Goal: Information Seeking & Learning: Check status

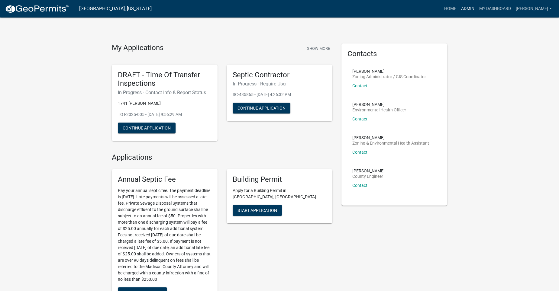
click at [472, 6] on link "Admin" at bounding box center [468, 8] width 18 height 11
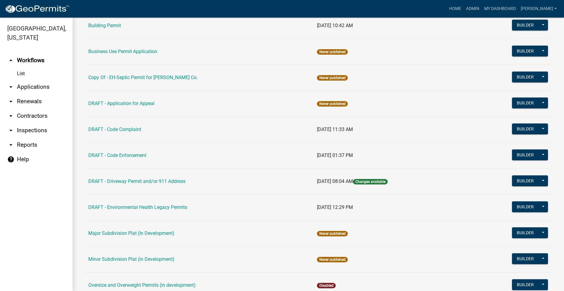
scroll to position [324, 0]
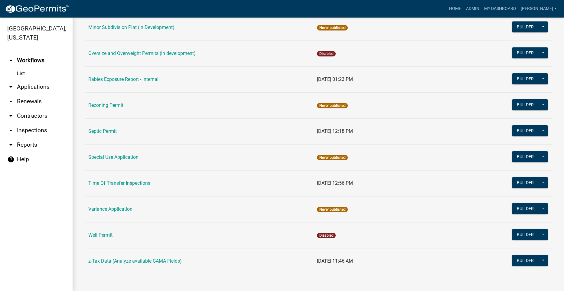
click at [93, 125] on td "Septic Permit" at bounding box center [199, 131] width 228 height 26
click at [94, 129] on link "Septic Permit" at bounding box center [102, 131] width 28 height 6
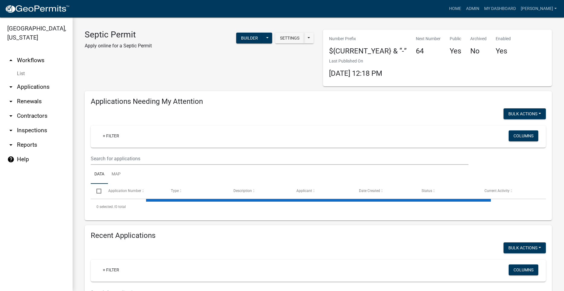
select select "2: 50"
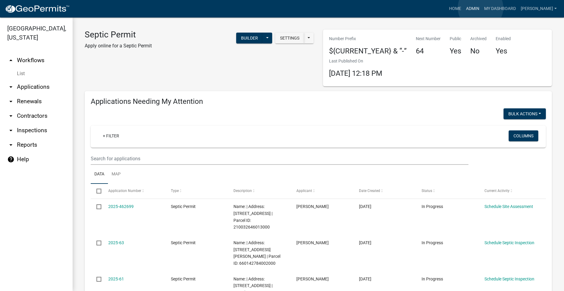
click at [480, 8] on link "Admin" at bounding box center [472, 8] width 18 height 11
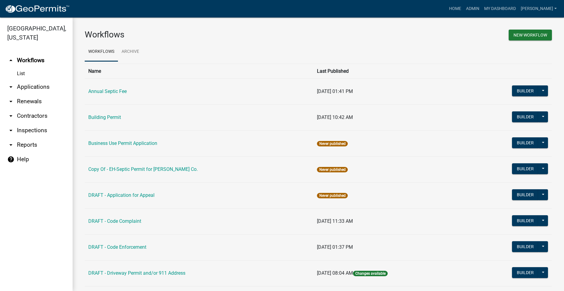
click at [40, 80] on link "arrow_drop_down Applications" at bounding box center [36, 87] width 73 height 15
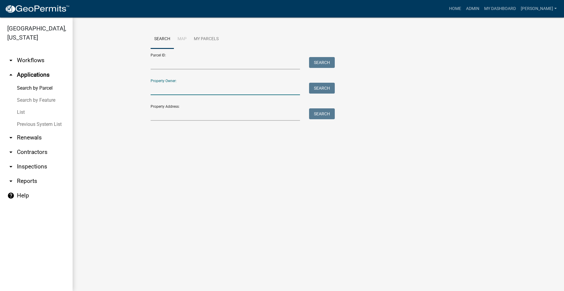
click at [198, 89] on input "Property Owner:" at bounding box center [226, 89] width 150 height 12
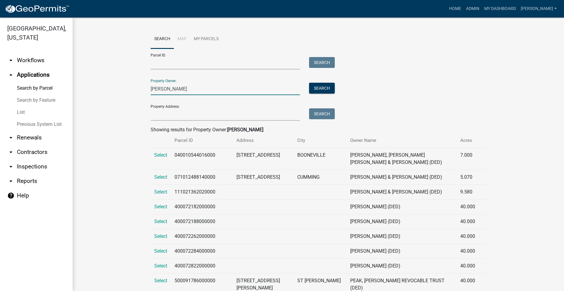
click at [180, 89] on input "[PERSON_NAME]" at bounding box center [226, 89] width 150 height 12
type input "F"
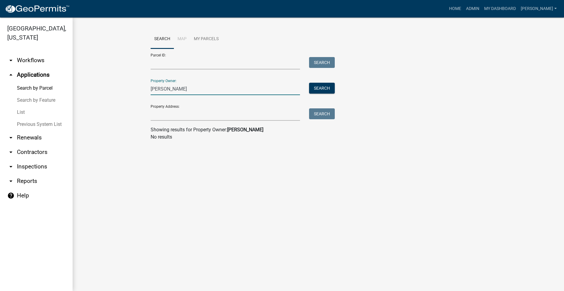
drag, startPoint x: 175, startPoint y: 92, endPoint x: 141, endPoint y: 95, distance: 33.4
click at [141, 95] on wm-workflow-application-search-view "Search Map My Parcels Parcel ID: Search Property Owner: [PERSON_NAME] Search Pr…" at bounding box center [318, 88] width 467 height 116
type input "k"
drag, startPoint x: 156, startPoint y: 88, endPoint x: 145, endPoint y: 88, distance: 11.5
click at [145, 88] on wm-workflow-application-search-view "Search Map My Parcels Parcel ID: Search Property Owner: k Search Property Addre…" at bounding box center [318, 88] width 467 height 116
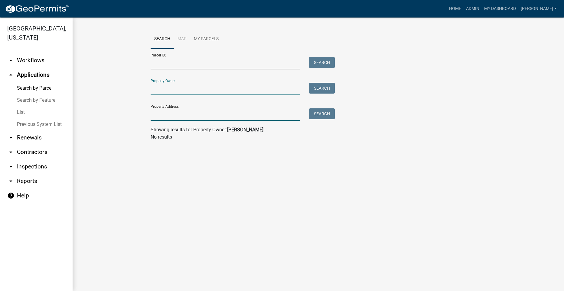
click at [160, 115] on input "Property Address:" at bounding box center [226, 114] width 150 height 12
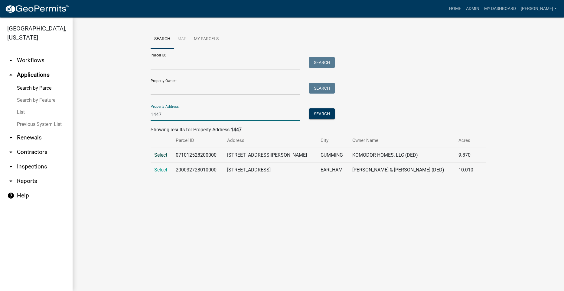
type input "1447"
click at [161, 155] on span "Select" at bounding box center [160, 155] width 13 height 6
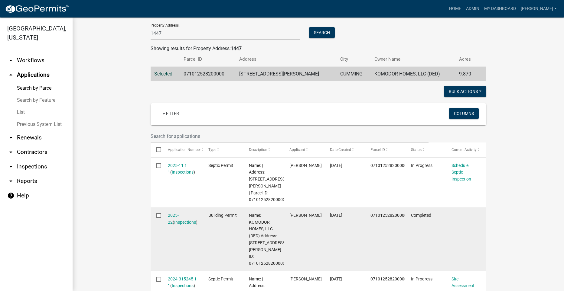
scroll to position [91, 0]
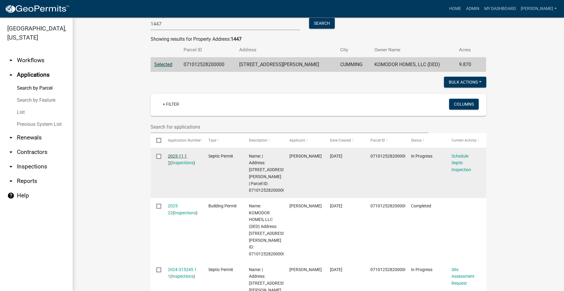
click at [177, 154] on link "2025-11 1 1" at bounding box center [177, 160] width 19 height 12
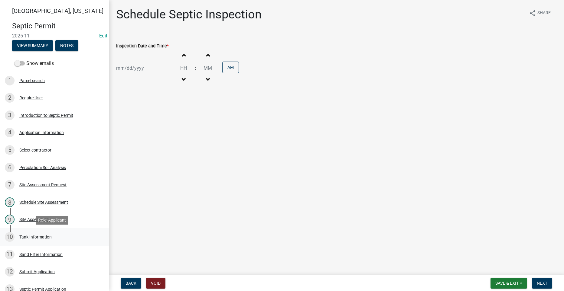
click at [27, 237] on div "Tank Information" at bounding box center [35, 237] width 32 height 4
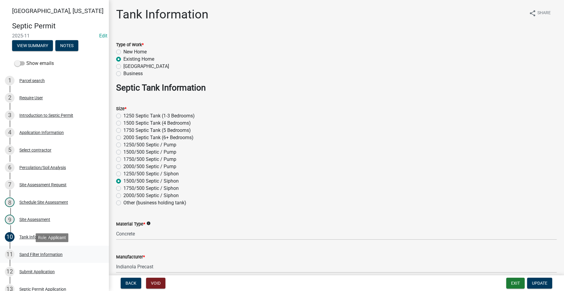
click at [45, 256] on div "Sand Filter Information" at bounding box center [40, 255] width 43 height 4
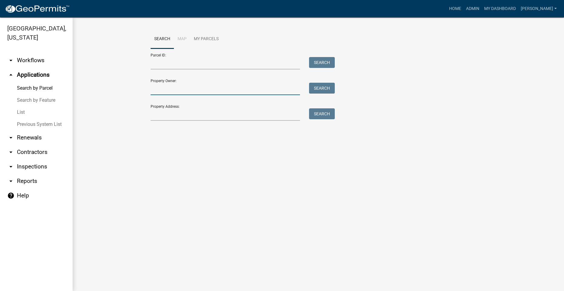
drag, startPoint x: 189, startPoint y: 91, endPoint x: 185, endPoint y: 87, distance: 5.8
click at [189, 90] on input "Property Owner:" at bounding box center [226, 89] width 150 height 12
type input "[PERSON_NAME]"
click at [314, 86] on button "Search" at bounding box center [322, 88] width 26 height 11
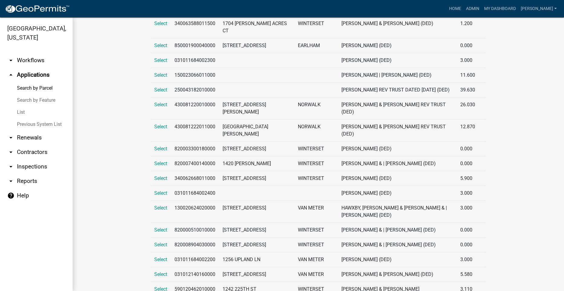
scroll to position [228, 0]
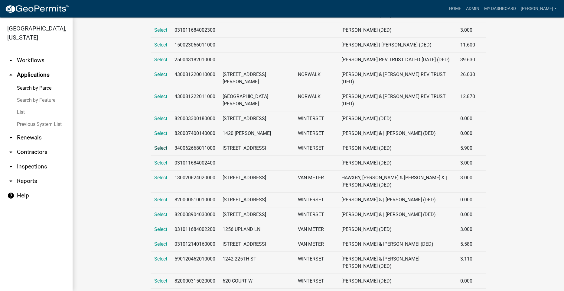
click at [162, 145] on span "Select" at bounding box center [160, 148] width 13 height 6
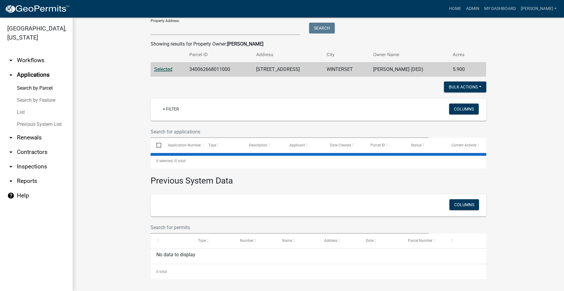
scroll to position [21, 0]
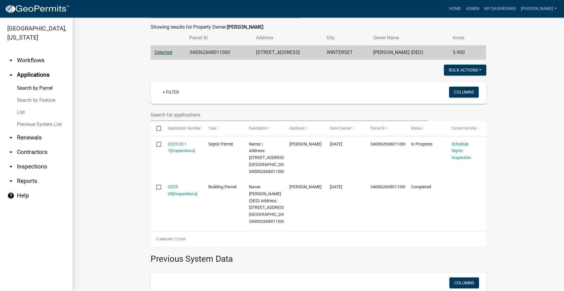
scroll to position [112, 0]
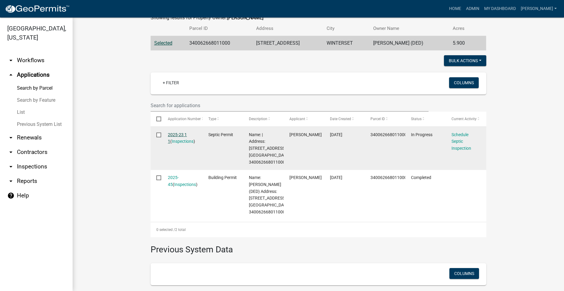
click at [179, 134] on link "2025-23 1 1" at bounding box center [177, 138] width 19 height 12
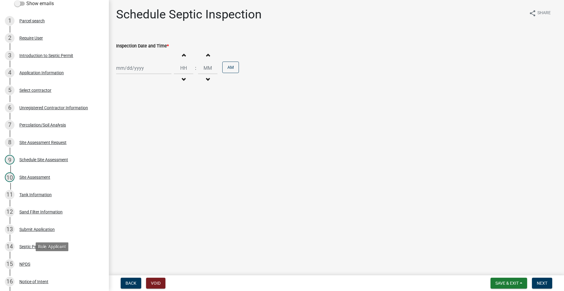
scroll to position [60, 0]
click at [35, 211] on div "Sand Filter Information" at bounding box center [40, 211] width 43 height 4
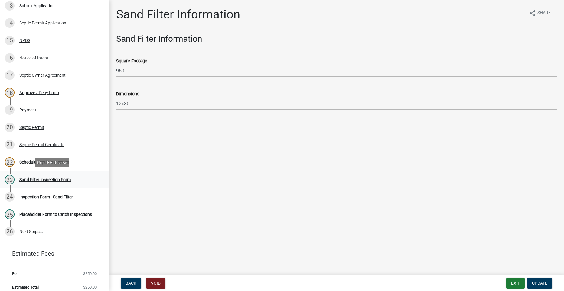
scroll to position [289, 0]
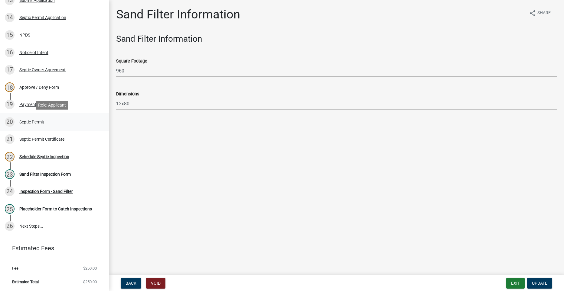
click at [33, 121] on div "Septic Permit" at bounding box center [31, 122] width 25 height 4
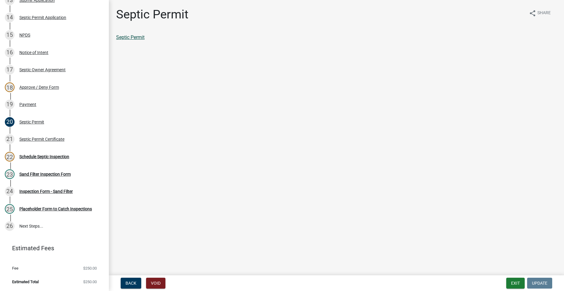
click at [131, 36] on link "Septic Permit" at bounding box center [130, 37] width 28 height 6
click at [40, 133] on link "21 Septic Permit Certificate" at bounding box center [54, 140] width 109 height 18
click at [158, 40] on link "Septic Permit Certificate" at bounding box center [141, 37] width 51 height 6
